Goal: Navigation & Orientation: Find specific page/section

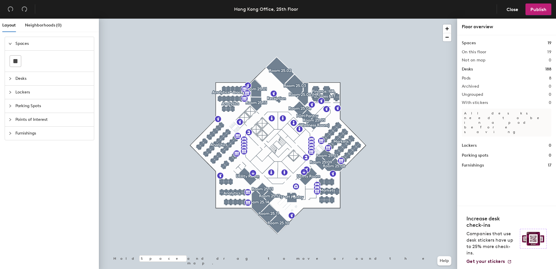
click at [17, 78] on span "Desks" at bounding box center [52, 78] width 75 height 13
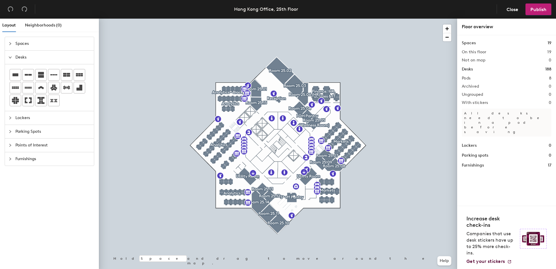
click at [24, 57] on span "Desks" at bounding box center [52, 57] width 75 height 13
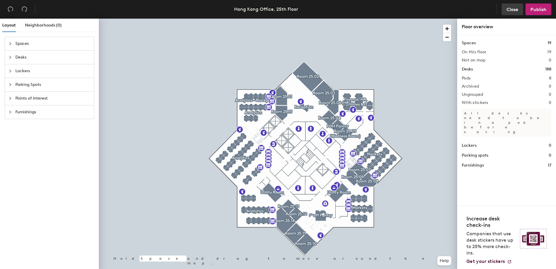
click at [512, 8] on span "Close" at bounding box center [512, 10] width 12 height 6
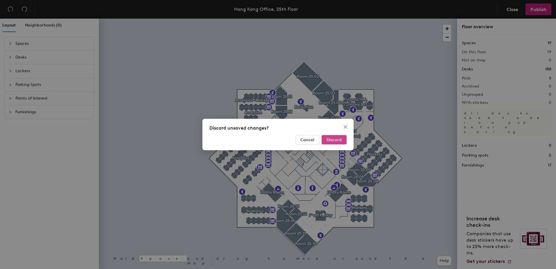
click at [337, 137] on span "Discard" at bounding box center [333, 139] width 15 height 5
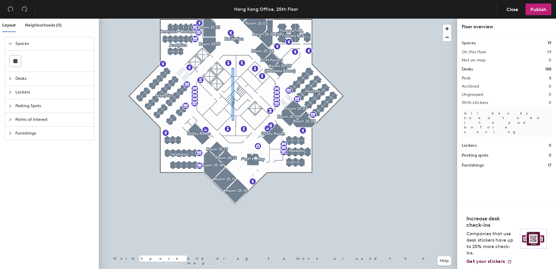
click at [233, 19] on div at bounding box center [278, 19] width 358 height 0
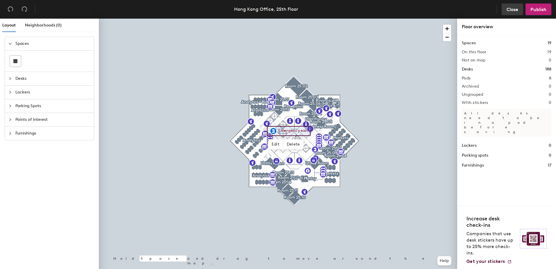
click at [513, 8] on span "Close" at bounding box center [512, 10] width 12 height 6
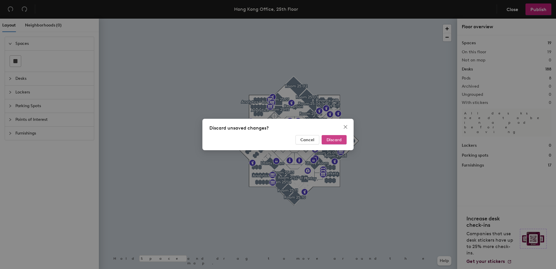
click at [339, 140] on span "Discard" at bounding box center [333, 139] width 15 height 5
